Goal: Task Accomplishment & Management: Use online tool/utility

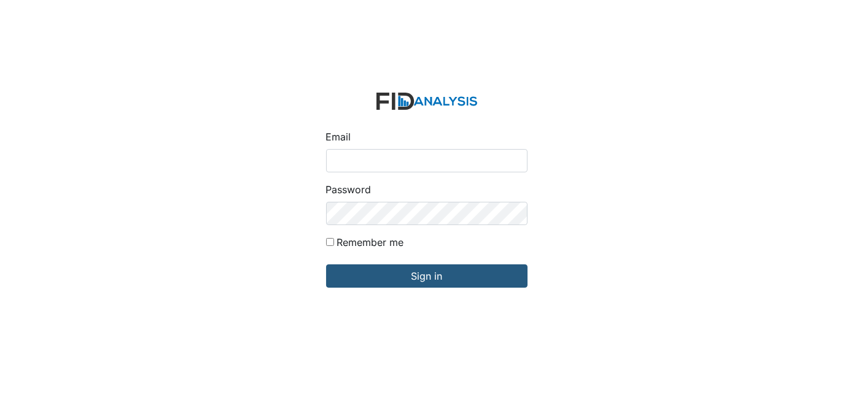
type input "[EMAIL_ADDRESS][DOMAIN_NAME]"
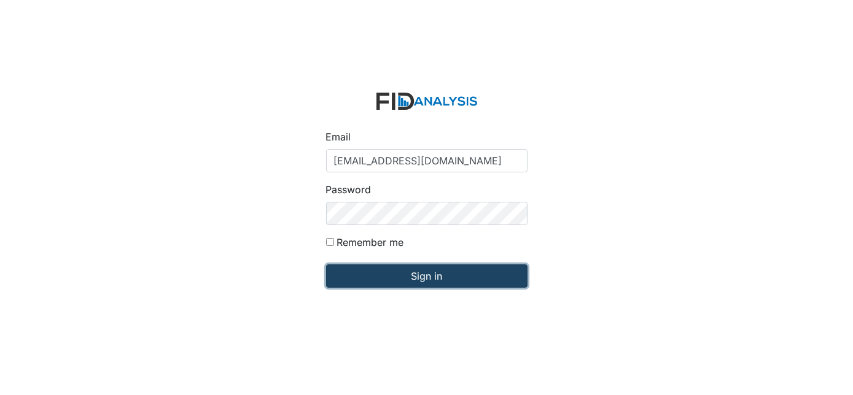
click at [493, 278] on input "Sign in" at bounding box center [426, 276] width 201 height 23
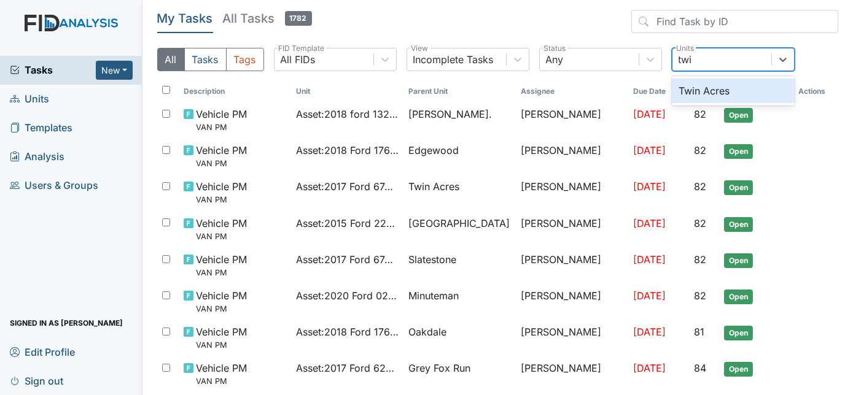
type input "twi"
click at [737, 91] on div "Twin Acres" at bounding box center [733, 91] width 123 height 25
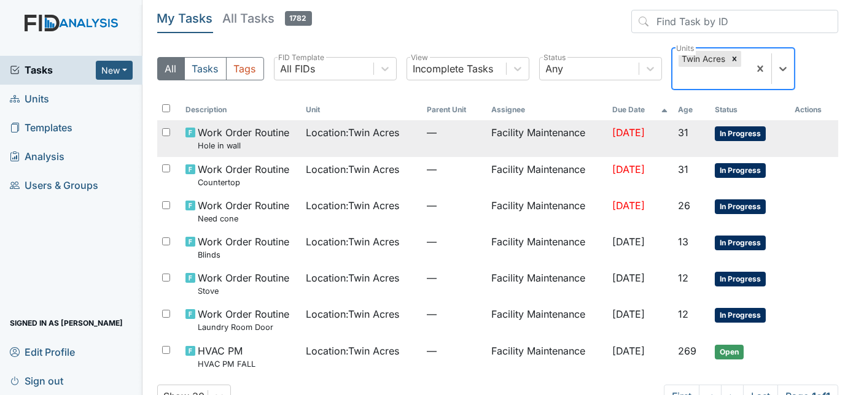
click at [562, 136] on td "Facility Maintenance" at bounding box center [546, 138] width 121 height 36
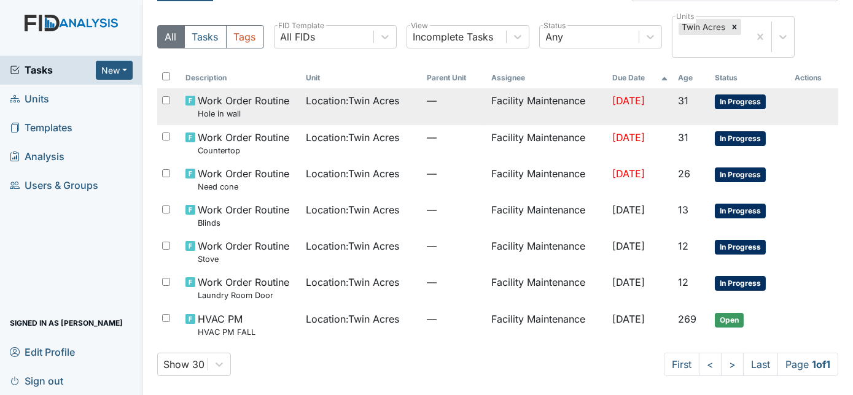
click at [531, 212] on td "Facility Maintenance" at bounding box center [546, 216] width 121 height 36
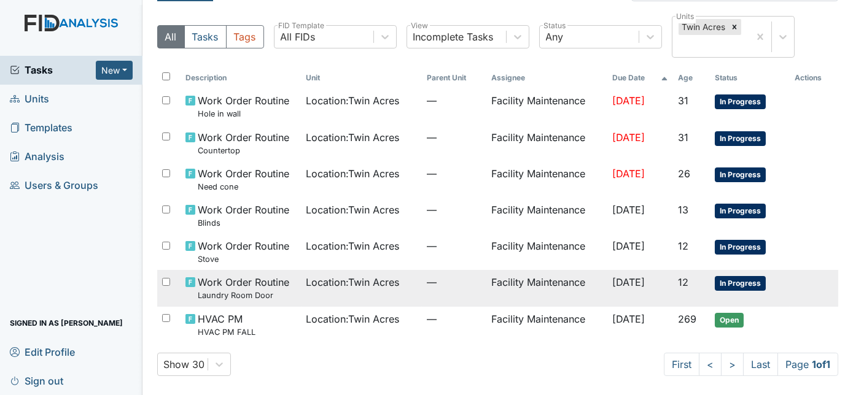
click at [545, 287] on td "Facility Maintenance" at bounding box center [546, 288] width 121 height 36
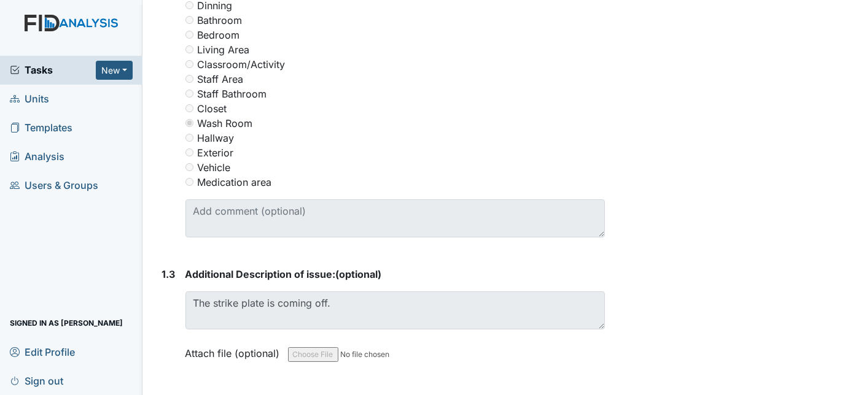
scroll to position [615, 0]
